Goal: Transaction & Acquisition: Purchase product/service

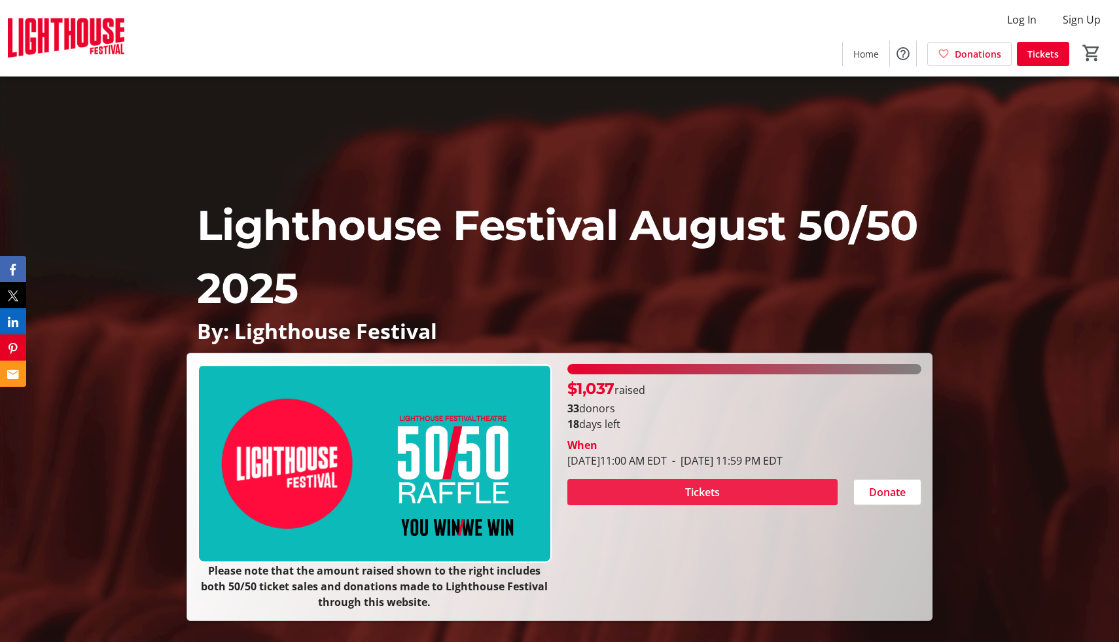
click at [701, 488] on span "Tickets" at bounding box center [702, 492] width 35 height 16
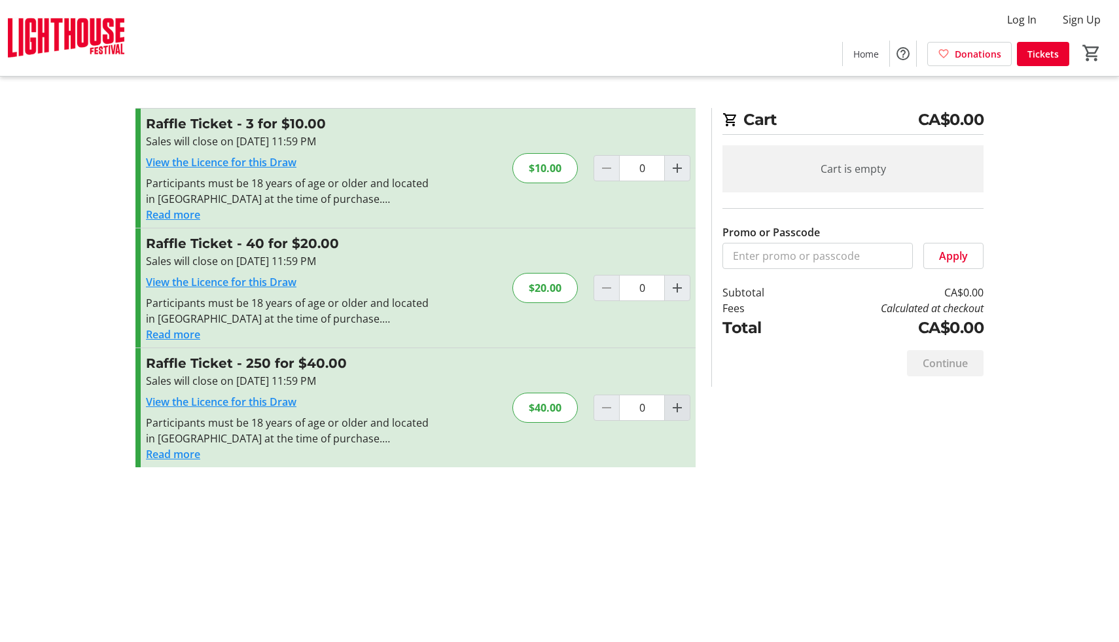
click at [677, 408] on mat-icon "Increment by one" at bounding box center [678, 408] width 16 height 16
type input "1"
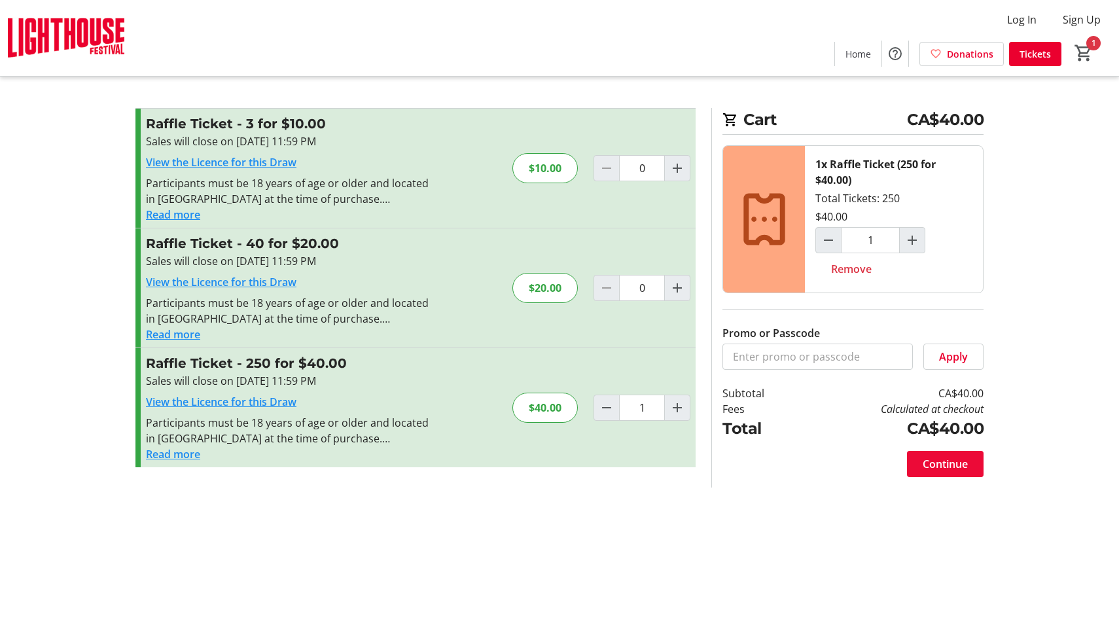
click at [946, 463] on span "Continue" at bounding box center [945, 464] width 45 height 16
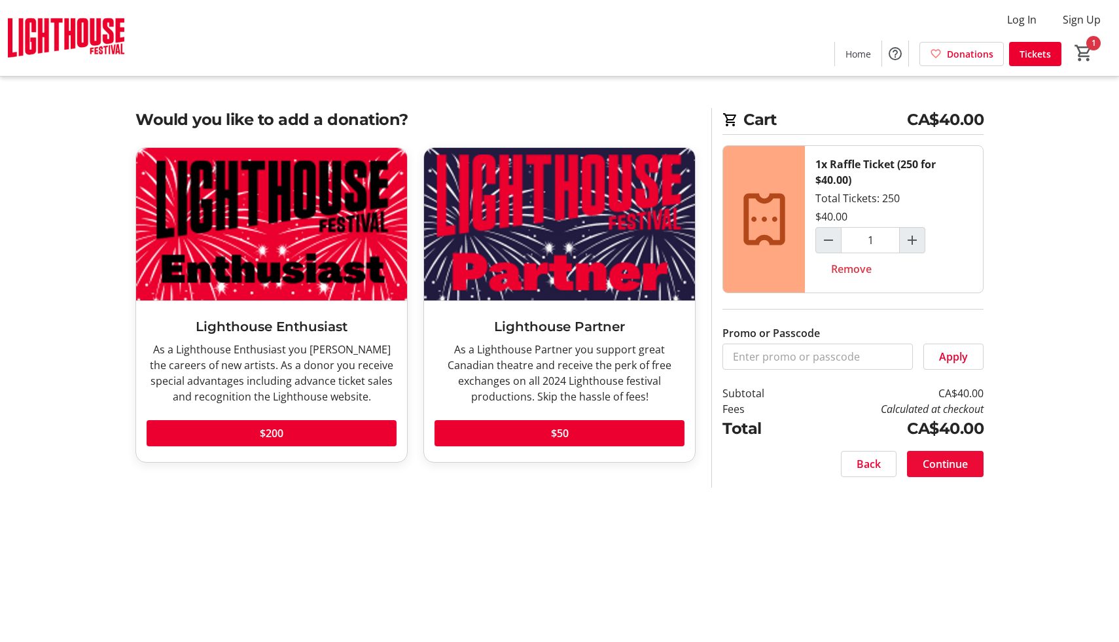
click at [939, 467] on span "Continue" at bounding box center [945, 464] width 45 height 16
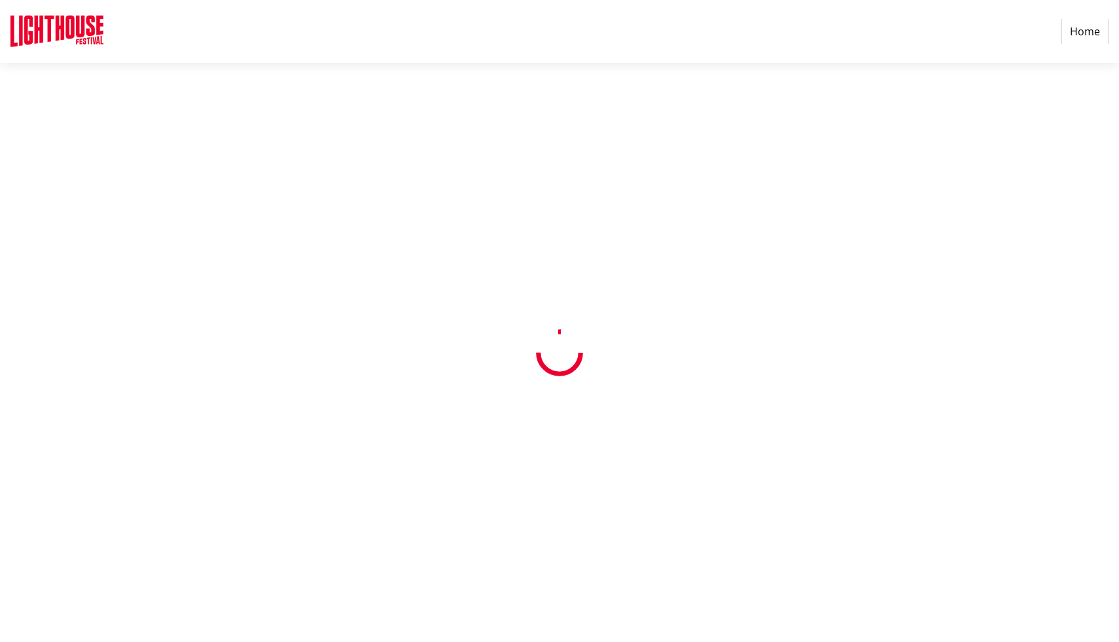
select select "CA"
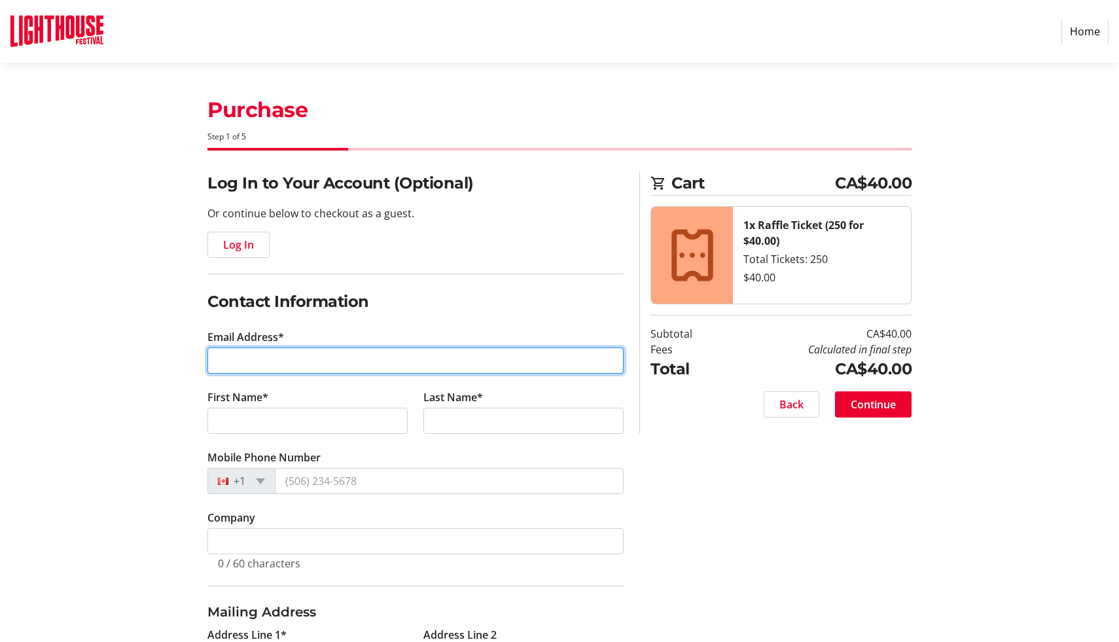
click at [221, 359] on input "Email Address*" at bounding box center [415, 361] width 416 height 26
type input "[EMAIL_ADDRESS][DOMAIN_NAME]"
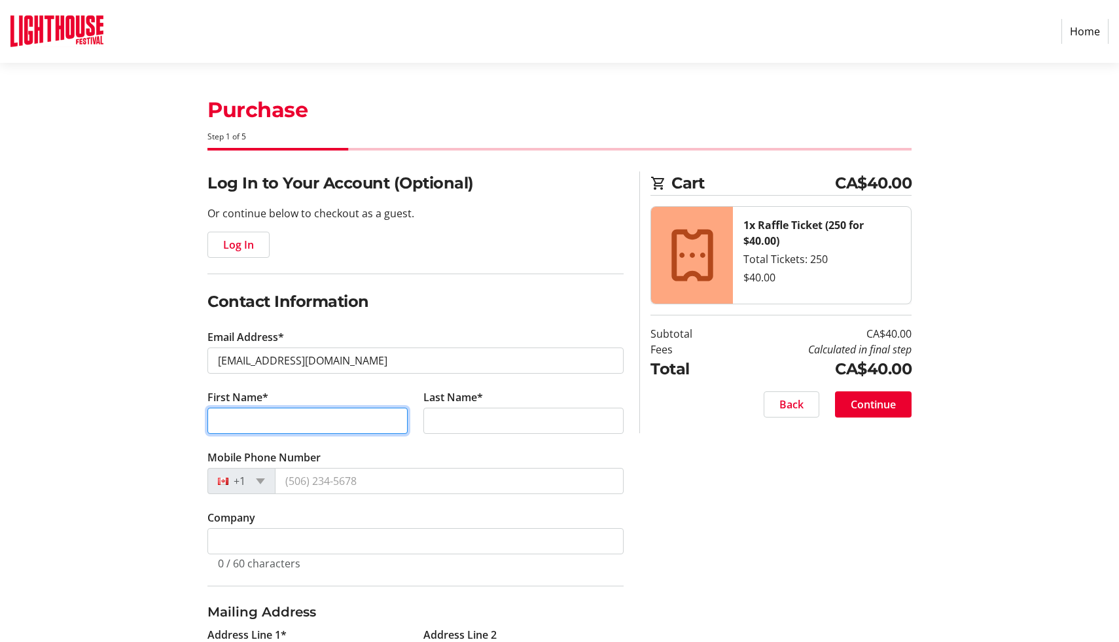
type input "[PERSON_NAME]"
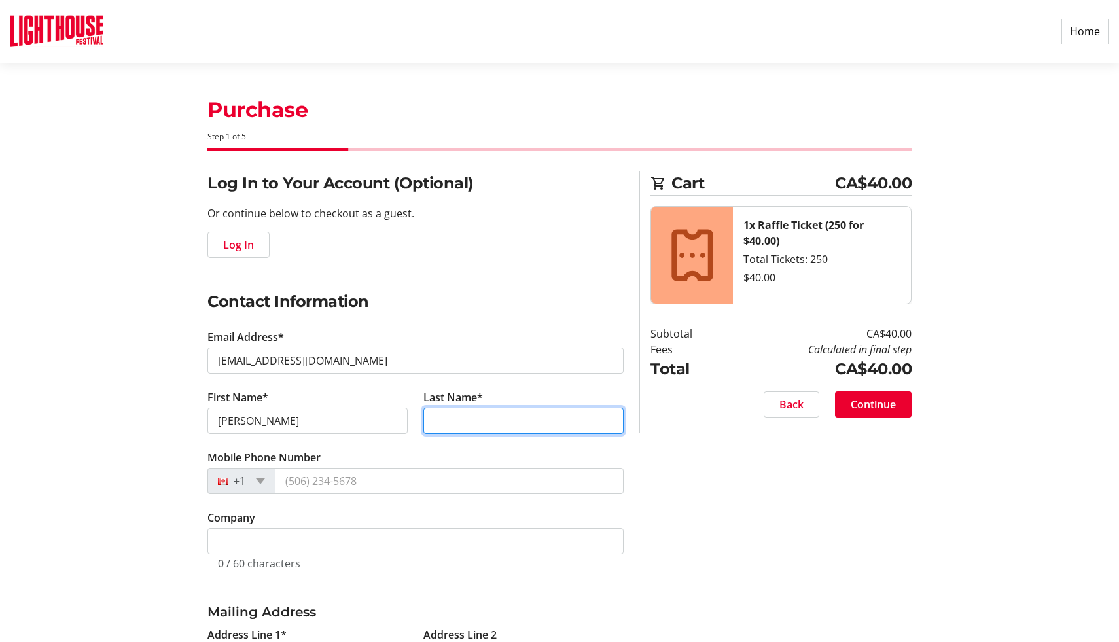
type input "[PERSON_NAME]"
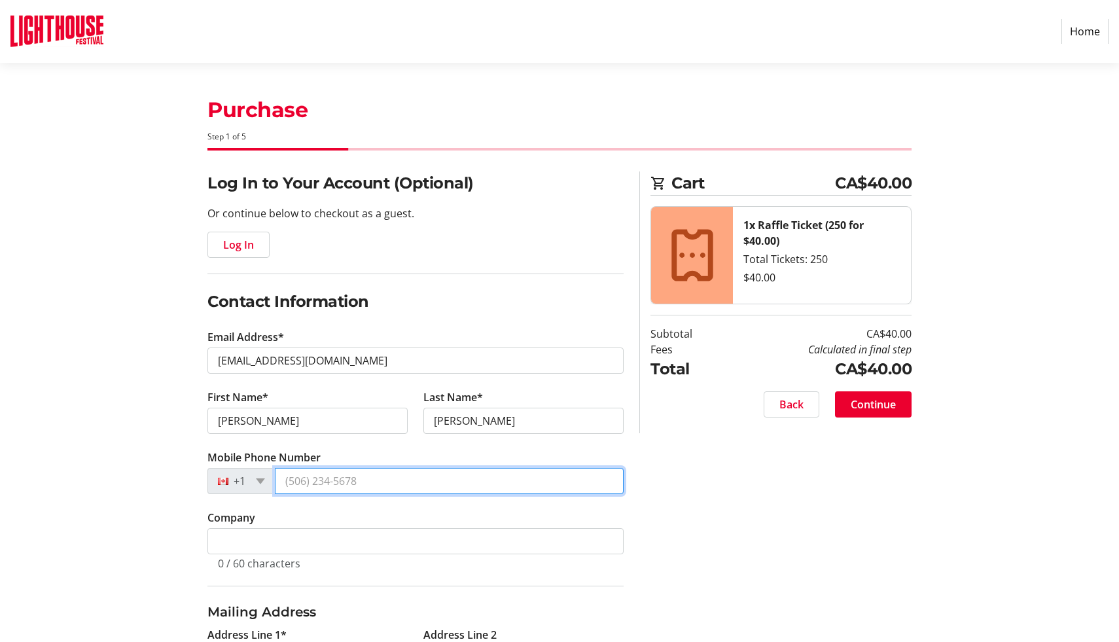
type input "[PHONE_NUMBER]"
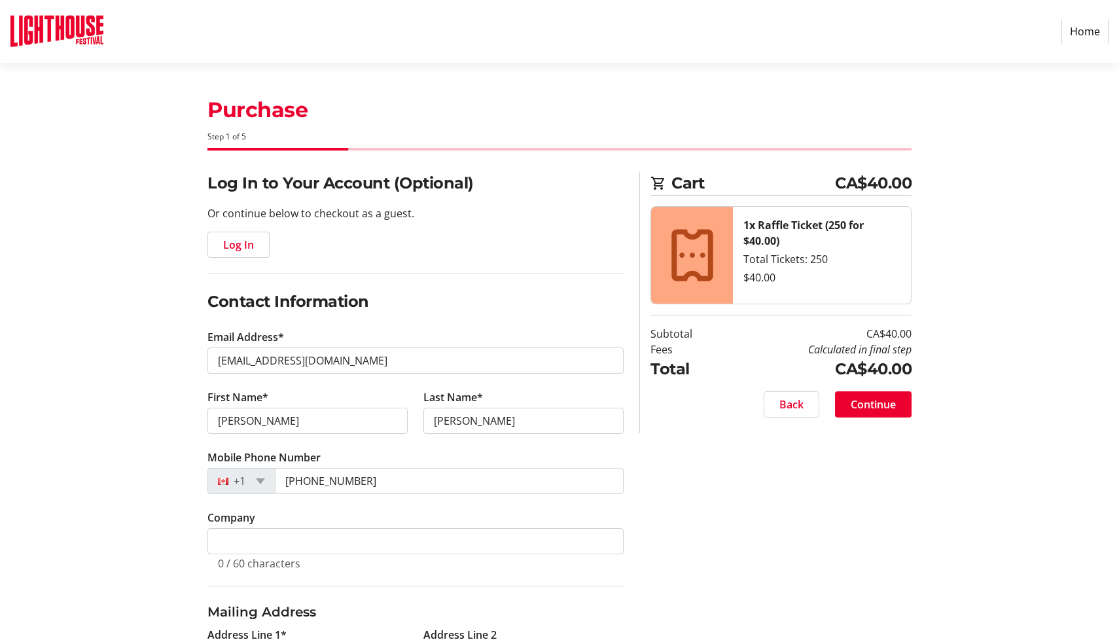
type input "66 Postans Path"
type input "Ancaster"
select select "ON"
type input "L9G 3R4"
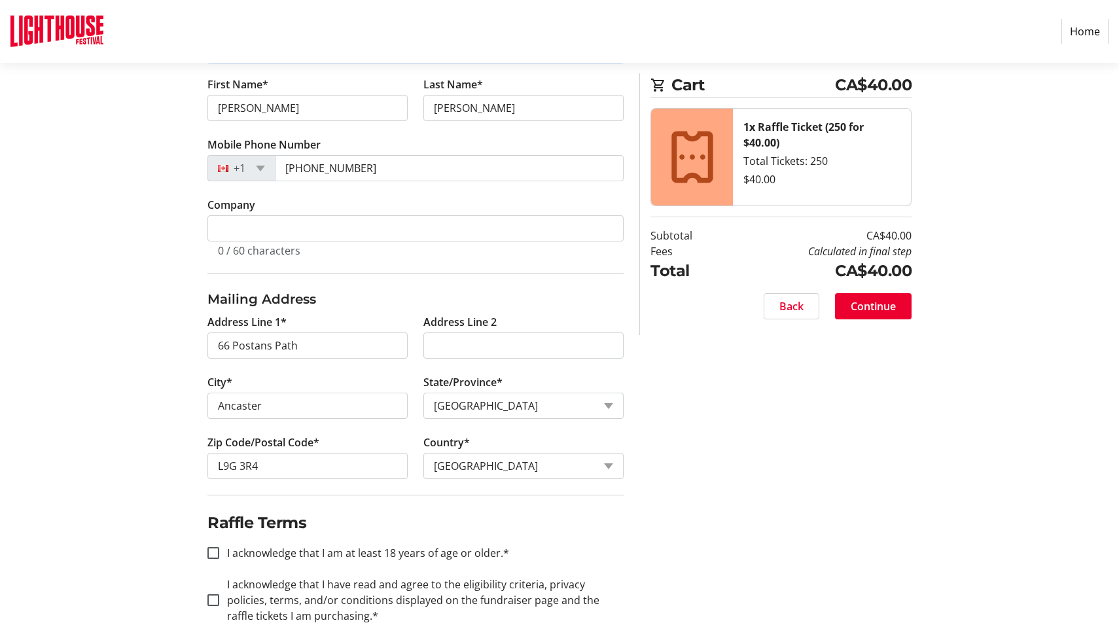
scroll to position [326, 0]
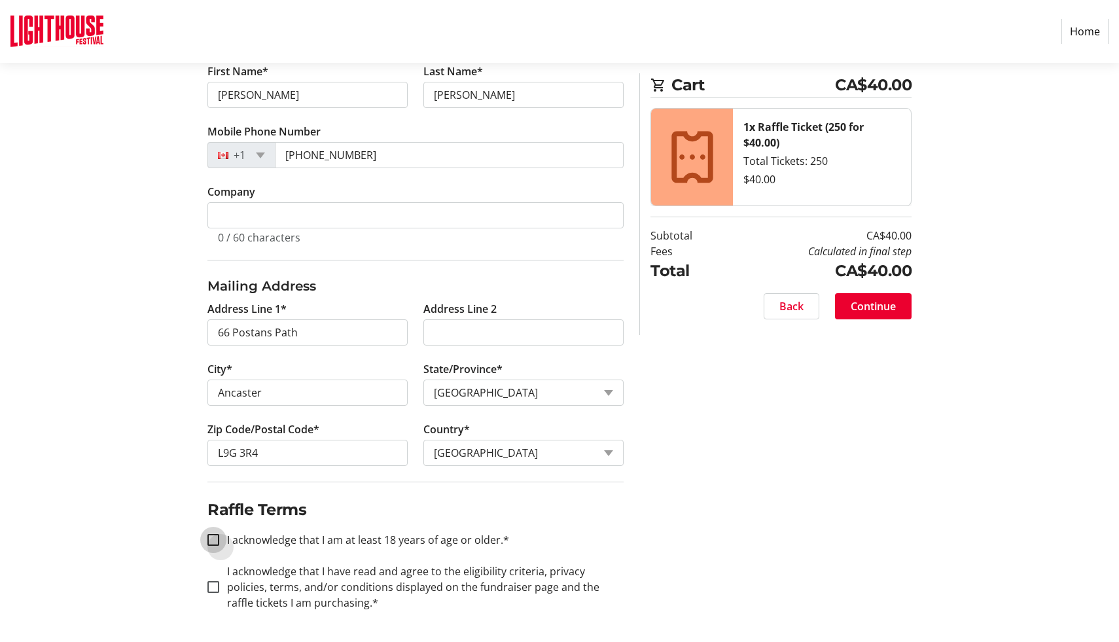
click at [213, 540] on input "I acknowledge that I am at least 18 years of age or older.*" at bounding box center [213, 540] width 12 height 12
checkbox input "true"
click at [213, 589] on input "I acknowledge that I have read and agree to the eligibility criteria, privacy p…" at bounding box center [213, 587] width 12 height 12
checkbox input "true"
click at [872, 308] on span "Continue" at bounding box center [873, 306] width 45 height 16
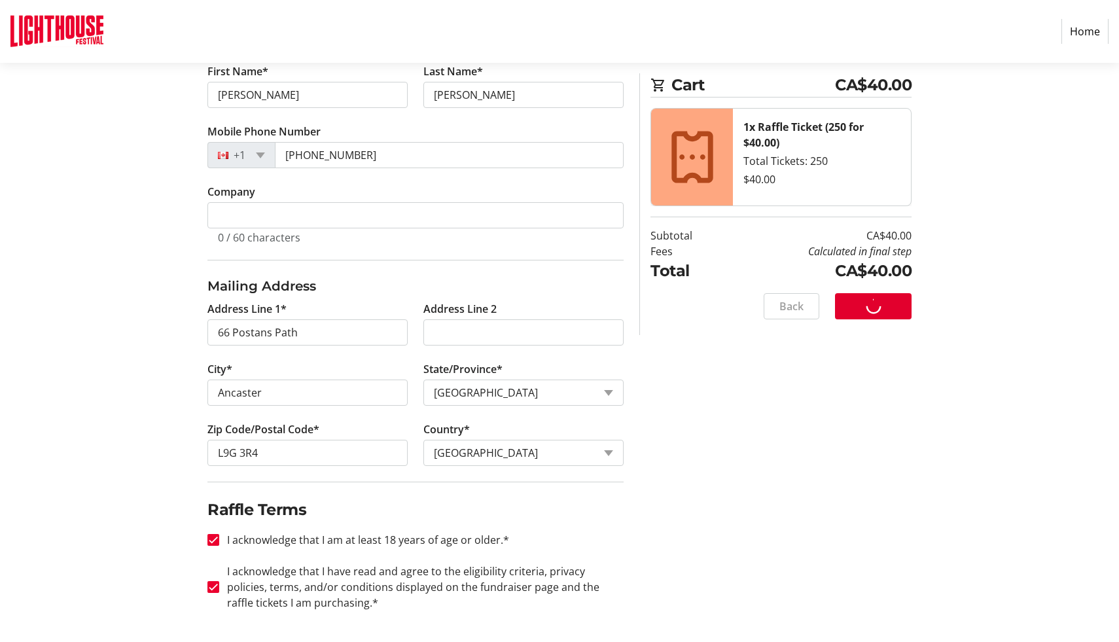
scroll to position [0, 0]
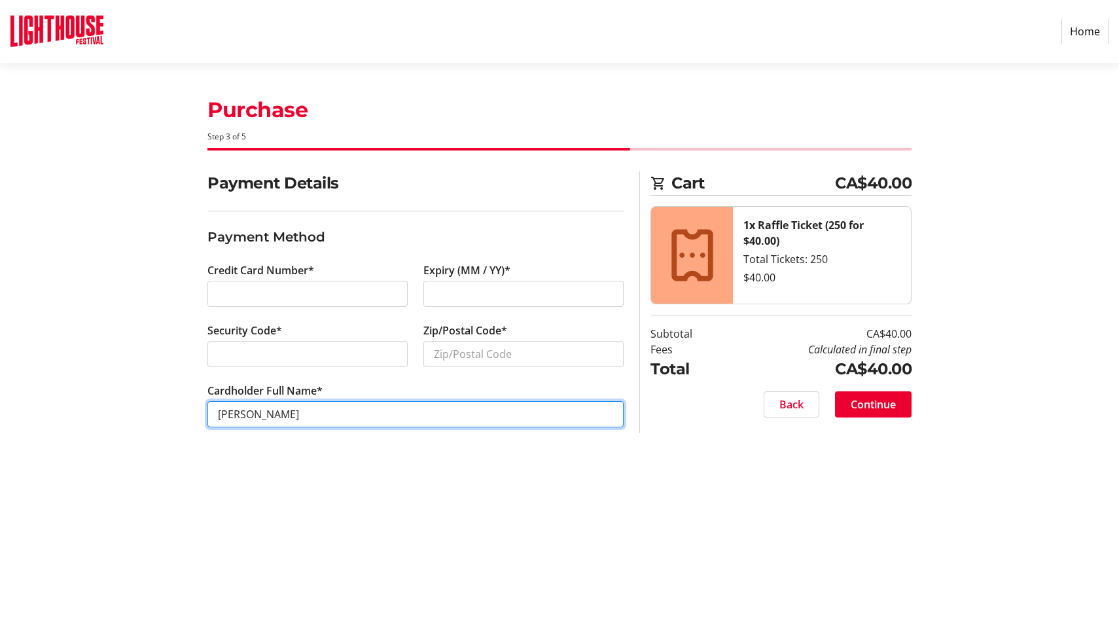
click at [248, 413] on input "[PERSON_NAME]" at bounding box center [415, 414] width 416 height 26
type input "[PERSON_NAME]"
click at [509, 400] on tr-form-field "Cardholder Full Name* [PERSON_NAME]" at bounding box center [415, 413] width 416 height 60
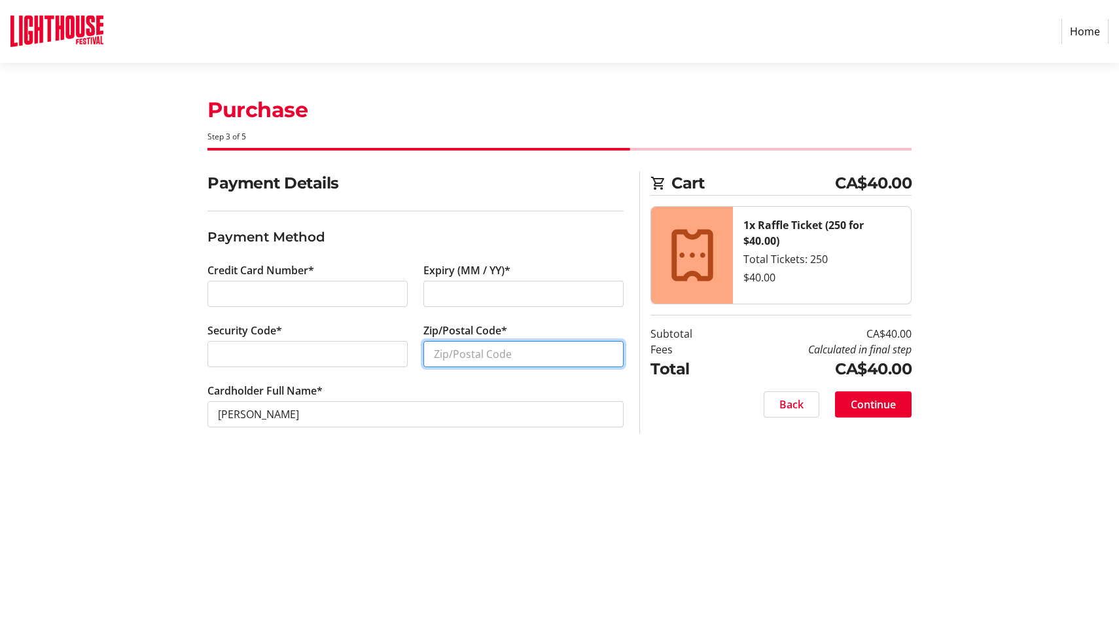
click at [460, 356] on input "Zip/Postal Code*" at bounding box center [523, 354] width 200 height 26
type input "L9G 3R4"
click at [874, 405] on span "Continue" at bounding box center [873, 405] width 45 height 16
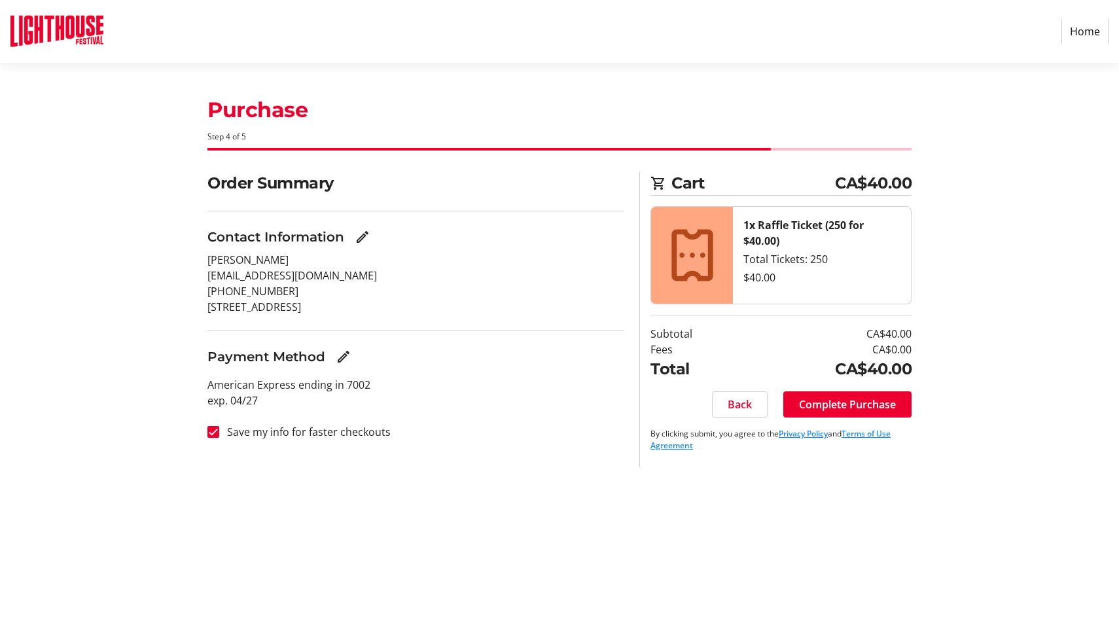
click at [874, 405] on span "Complete Purchase" at bounding box center [847, 405] width 97 height 16
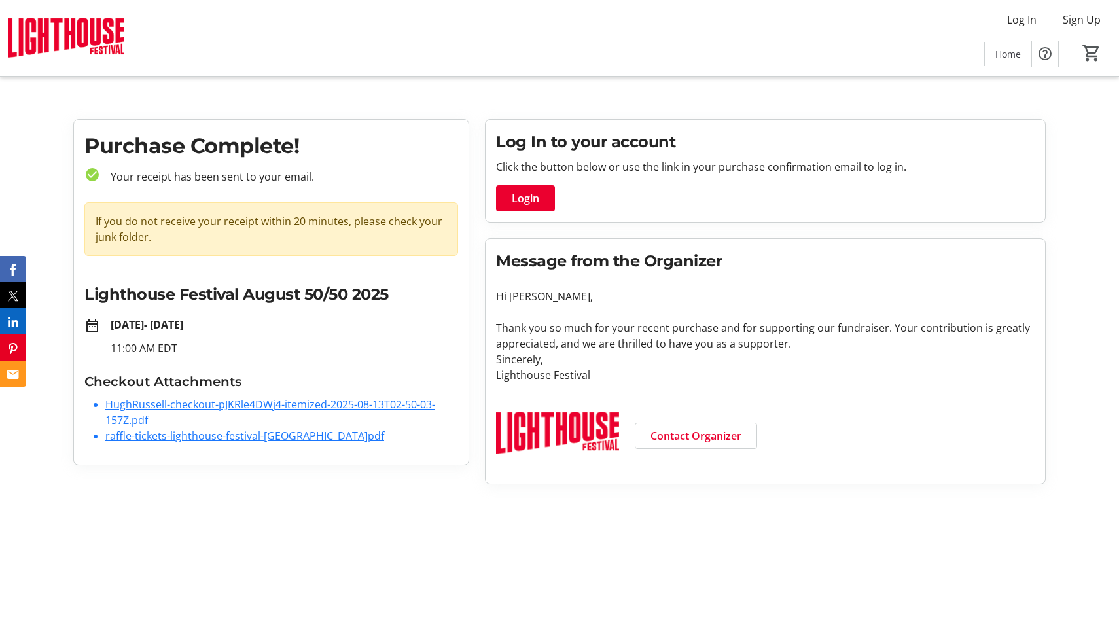
click at [193, 438] on link "raffle-tickets-lighthouse-festival-[GEOGRAPHIC_DATA]pdf" at bounding box center [244, 436] width 279 height 14
click at [193, 435] on link "raffle-tickets-lighthouse-festival-[GEOGRAPHIC_DATA]pdf" at bounding box center [244, 436] width 279 height 14
